Goal: Register for event/course

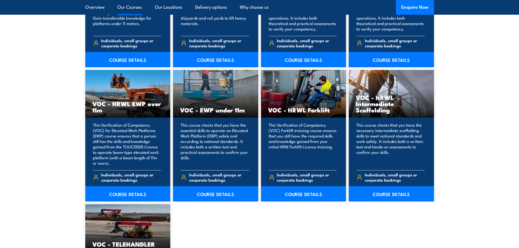
scroll to position [654, 0]
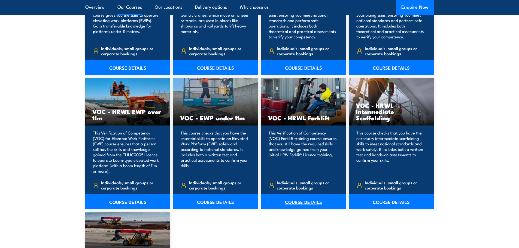
click at [312, 202] on link "COURSE DETAILS" at bounding box center [303, 201] width 85 height 15
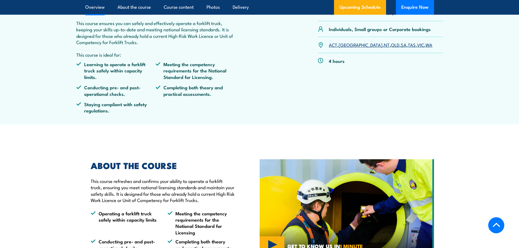
scroll to position [191, 0]
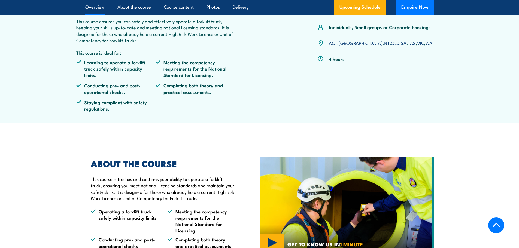
click at [401, 42] on link "SA" at bounding box center [404, 42] width 6 height 7
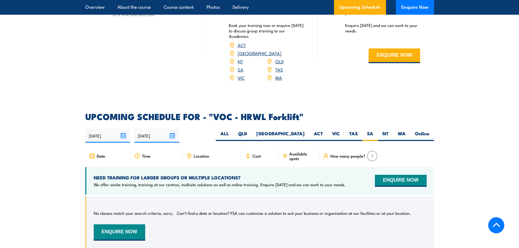
scroll to position [782, 0]
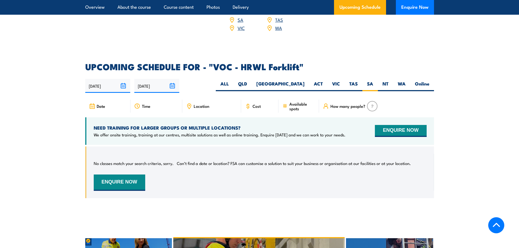
click at [203, 104] on span "Location" at bounding box center [202, 106] width 16 height 5
click at [132, 175] on button "ENQUIRE NOW" at bounding box center [119, 183] width 51 height 16
